Goal: Find specific page/section: Find specific page/section

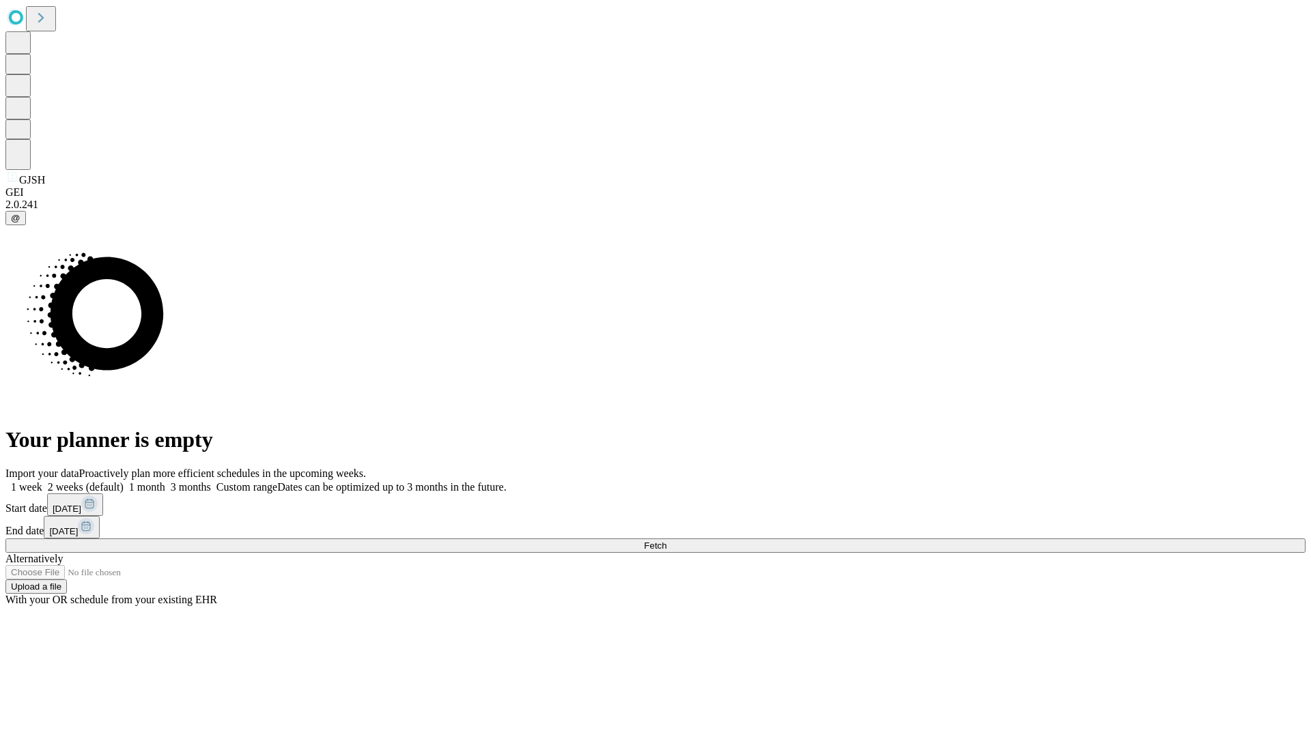
click at [666, 541] on span "Fetch" at bounding box center [655, 546] width 23 height 10
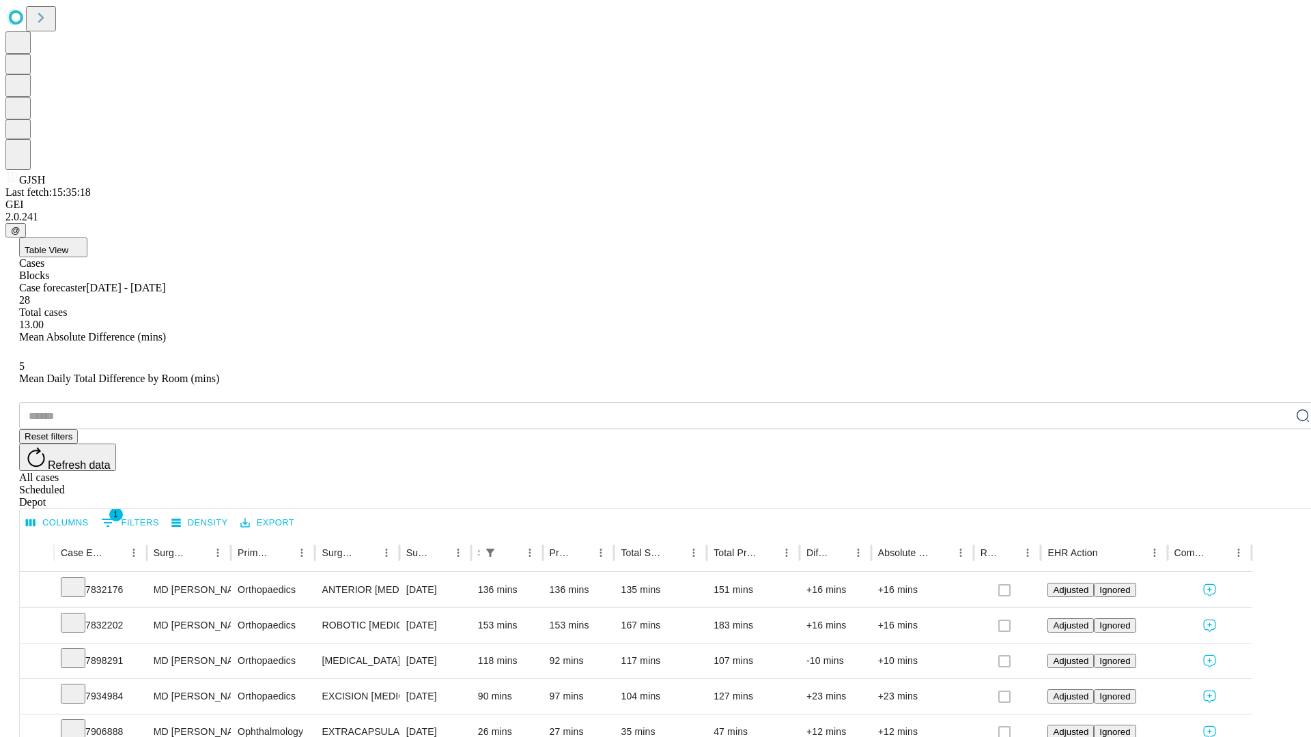
click at [1276, 496] on div "Depot" at bounding box center [669, 502] width 1300 height 12
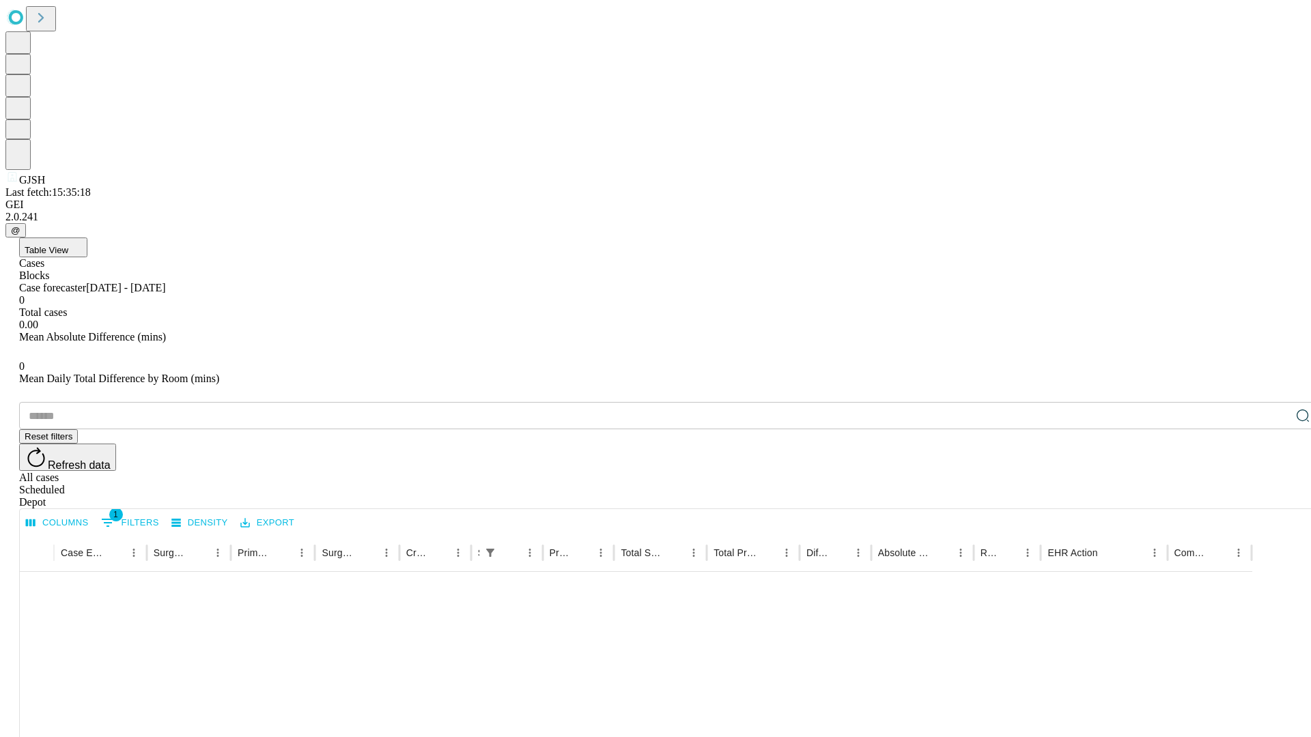
click at [1164, 472] on div "All cases" at bounding box center [669, 478] width 1300 height 12
